Goal: Task Accomplishment & Management: Use online tool/utility

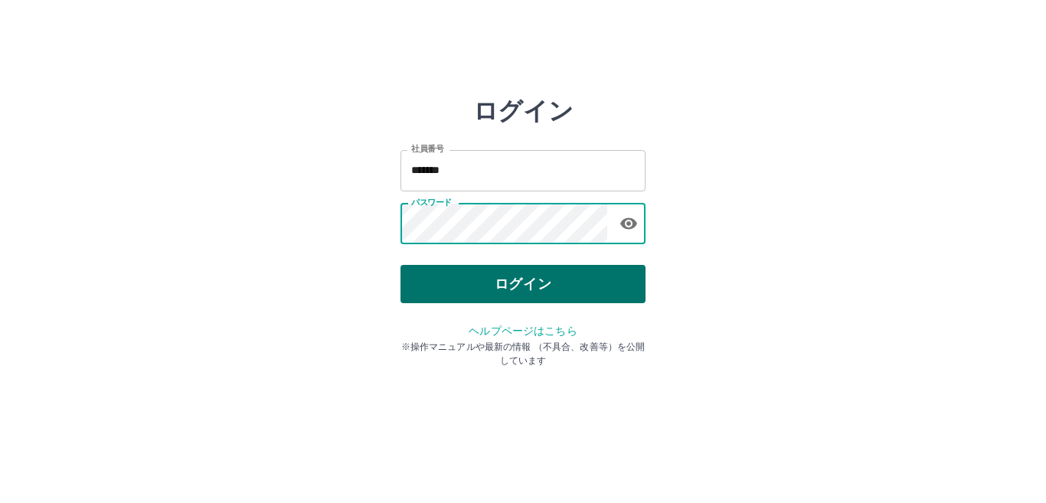
click at [496, 279] on button "ログイン" at bounding box center [523, 284] width 245 height 38
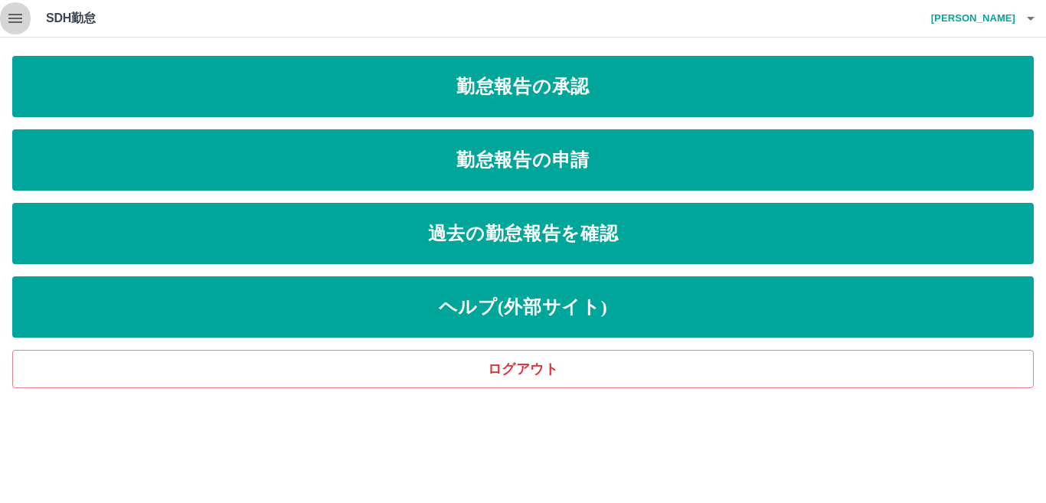
click at [20, 23] on icon "button" at bounding box center [15, 18] width 14 height 9
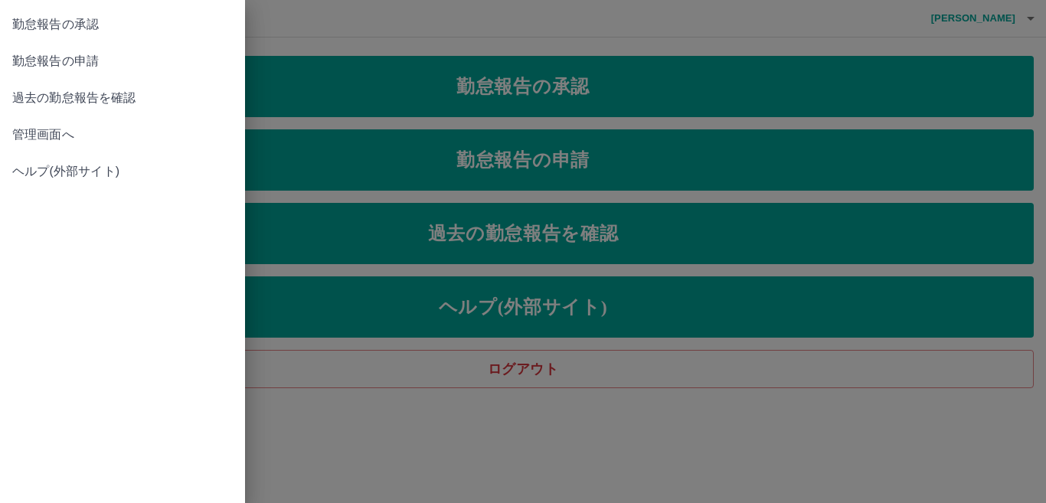
click at [95, 147] on link "管理画面へ" at bounding box center [122, 134] width 245 height 37
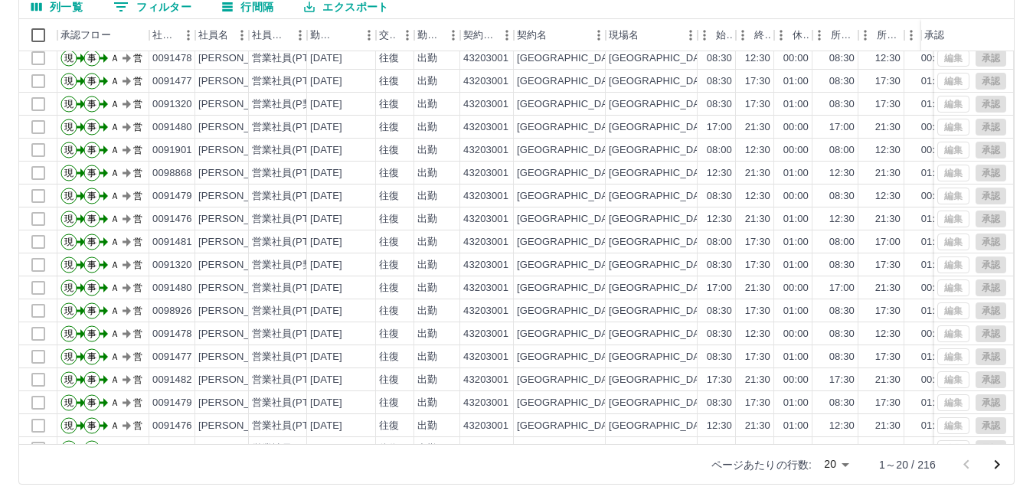
scroll to position [77, 0]
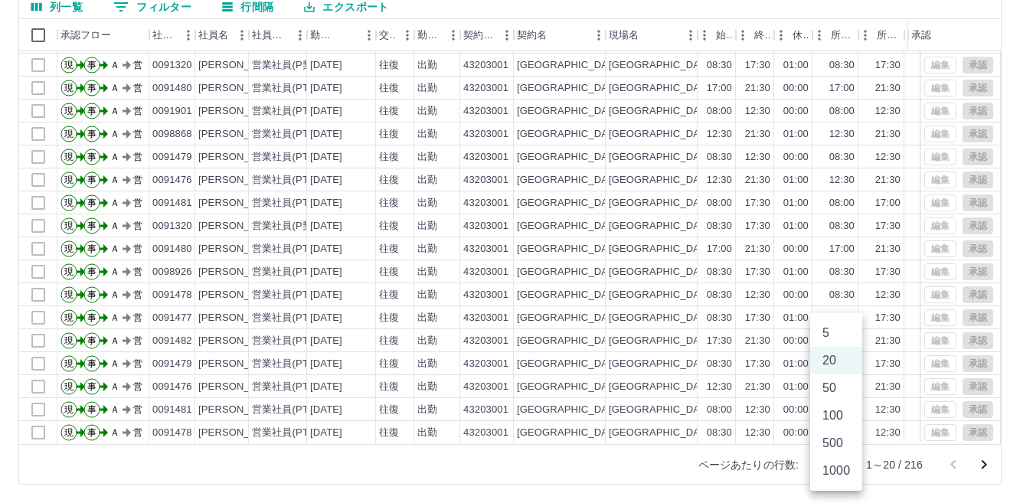
click at [836, 468] on body "SDH勤怠 中島　総一郎 勤務実績承認 前月 2025年09月 次月 今月 月選択 承認モード 削除モード 一括承認 列一覧 0 フィルター 行間隔 エクスポ…" at bounding box center [516, 179] width 1033 height 647
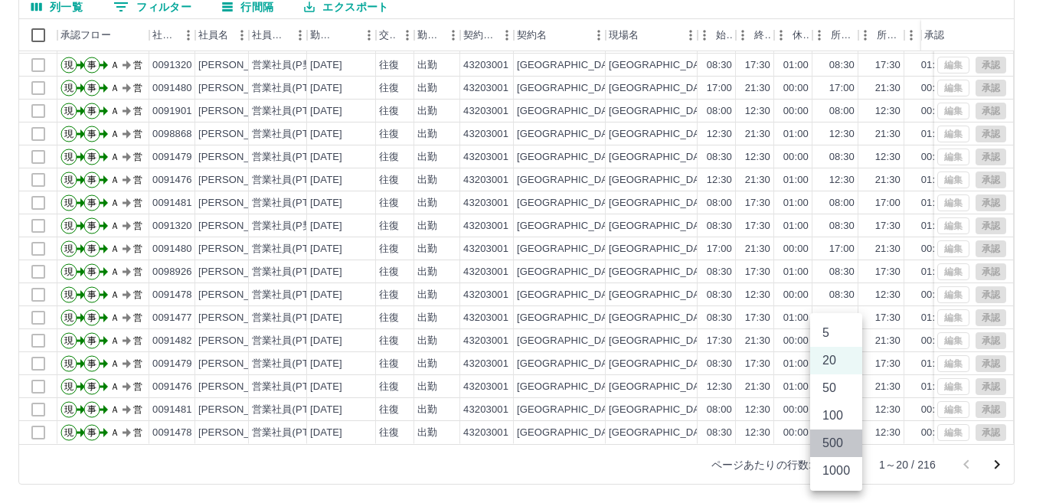
click at [834, 448] on li "500" at bounding box center [836, 444] width 52 height 28
type input "***"
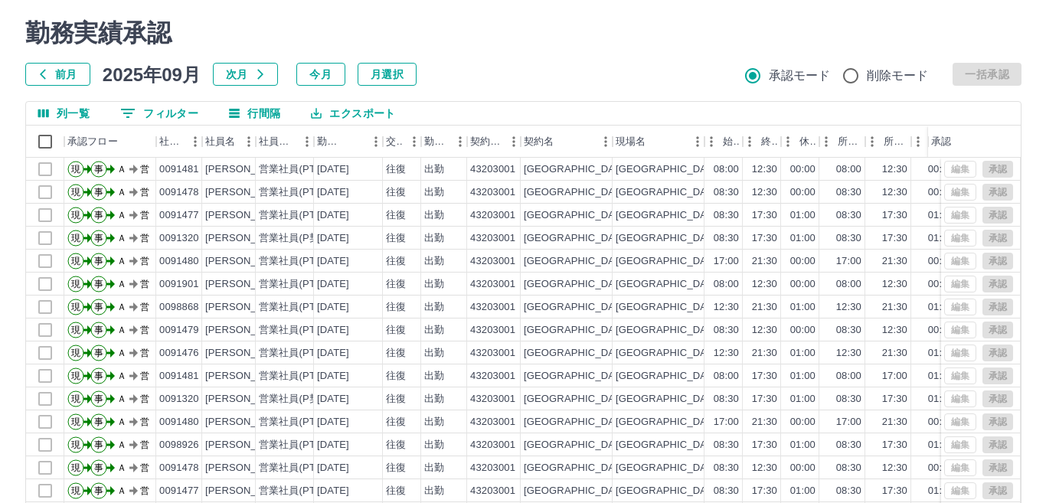
scroll to position [0, 0]
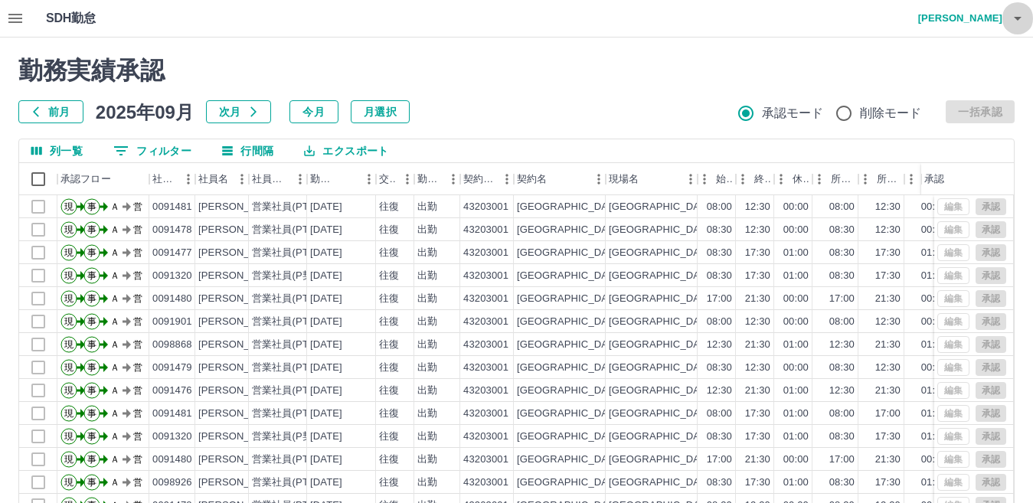
click at [1018, 28] on button "button" at bounding box center [1018, 18] width 31 height 37
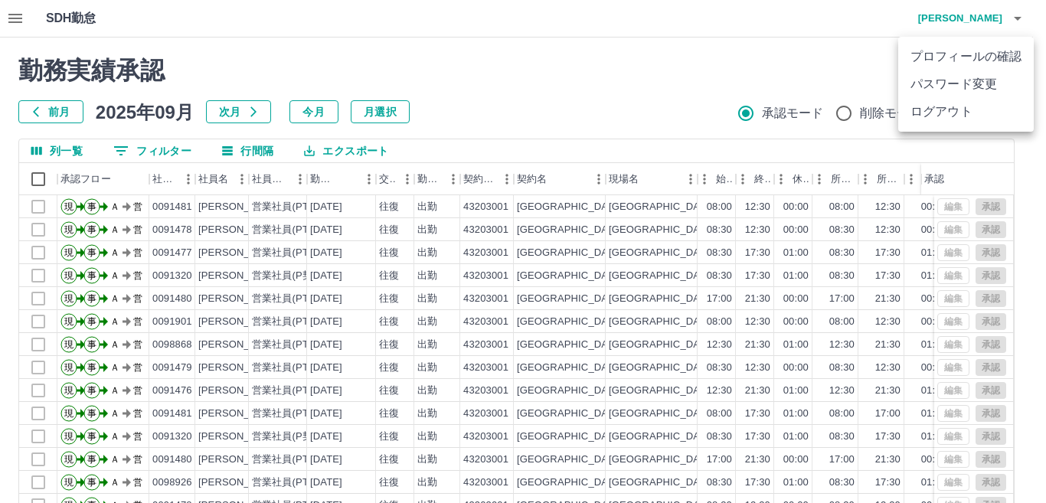
click at [969, 109] on li "ログアウト" at bounding box center [967, 112] width 136 height 28
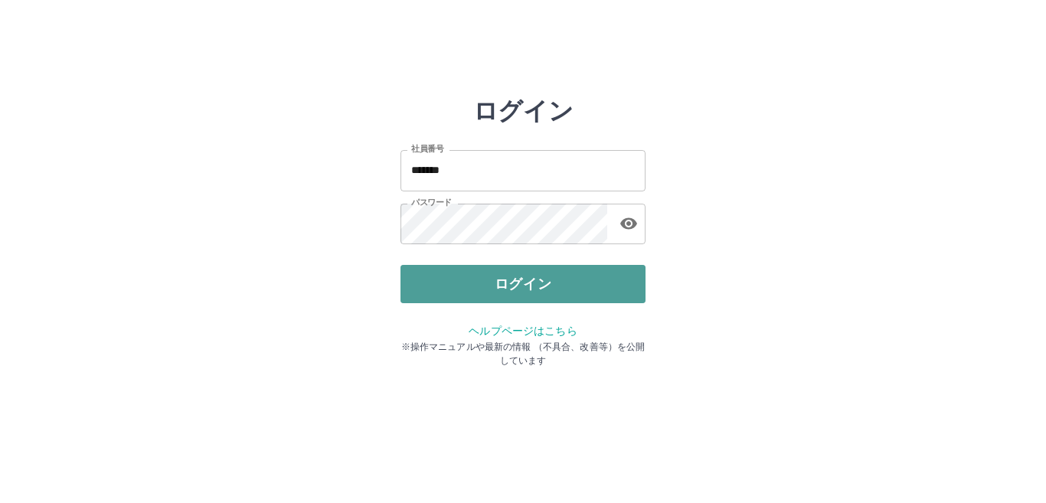
click at [506, 269] on button "ログイン" at bounding box center [523, 284] width 245 height 38
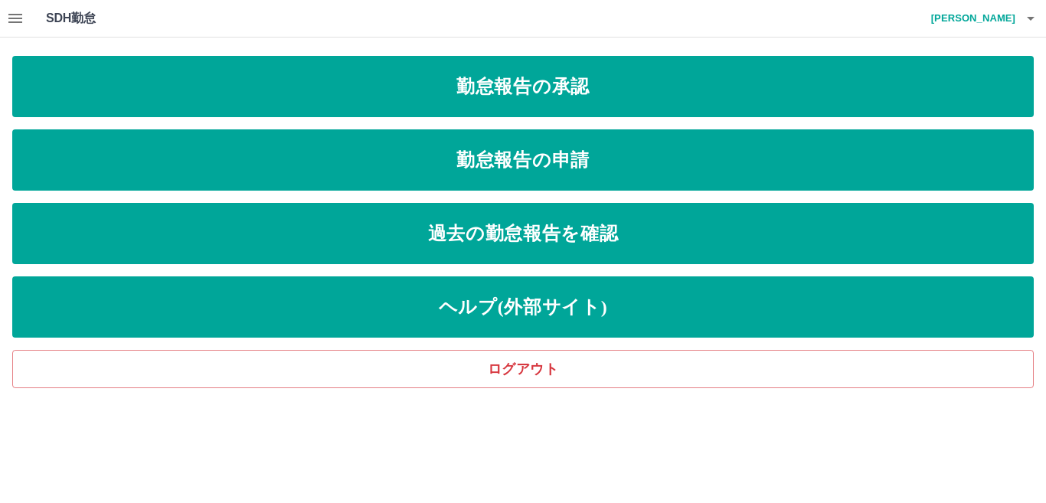
click at [14, 19] on icon "button" at bounding box center [15, 18] width 14 height 9
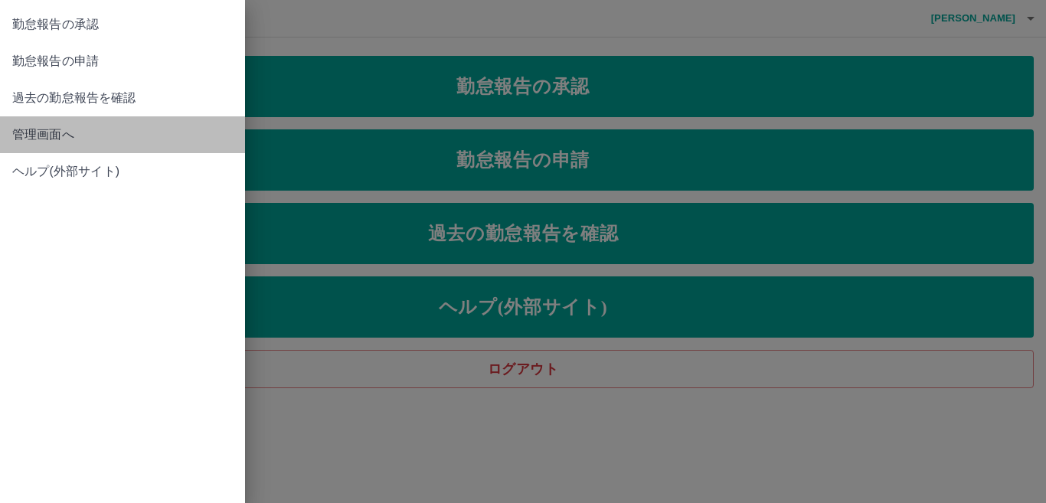
click at [48, 123] on link "管理画面へ" at bounding box center [122, 134] width 245 height 37
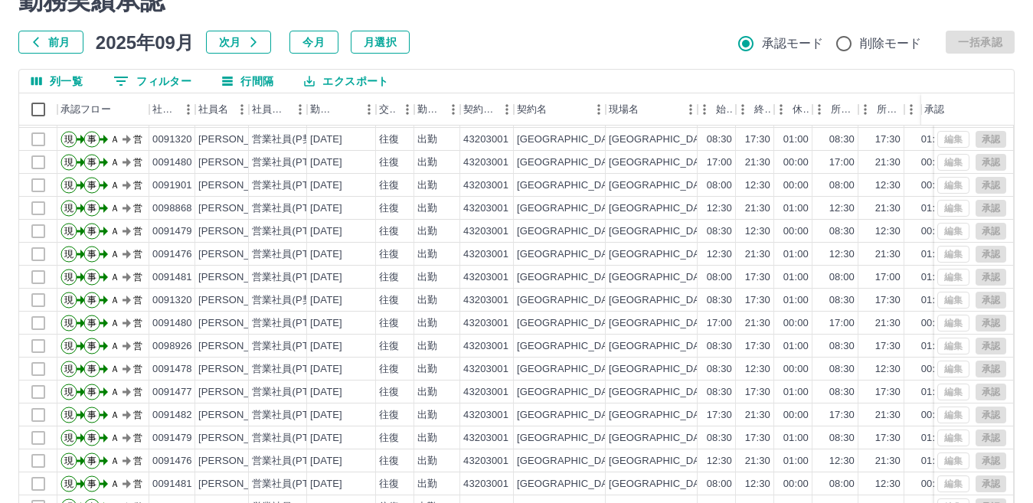
scroll to position [144, 0]
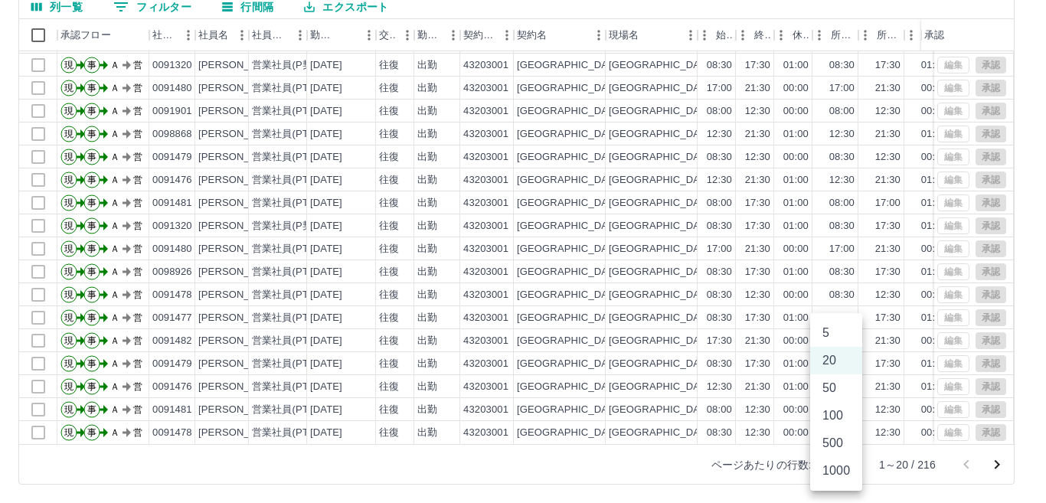
click at [848, 471] on body "SDH勤怠 [PERSON_NAME] 勤務実績承認 前月 [DATE] 次月 今月 月選択 承認モード 削除モード 一括承認 列一覧 0 フィルター 行間隔…" at bounding box center [523, 179] width 1046 height 647
click at [838, 450] on li "500" at bounding box center [836, 444] width 52 height 28
type input "***"
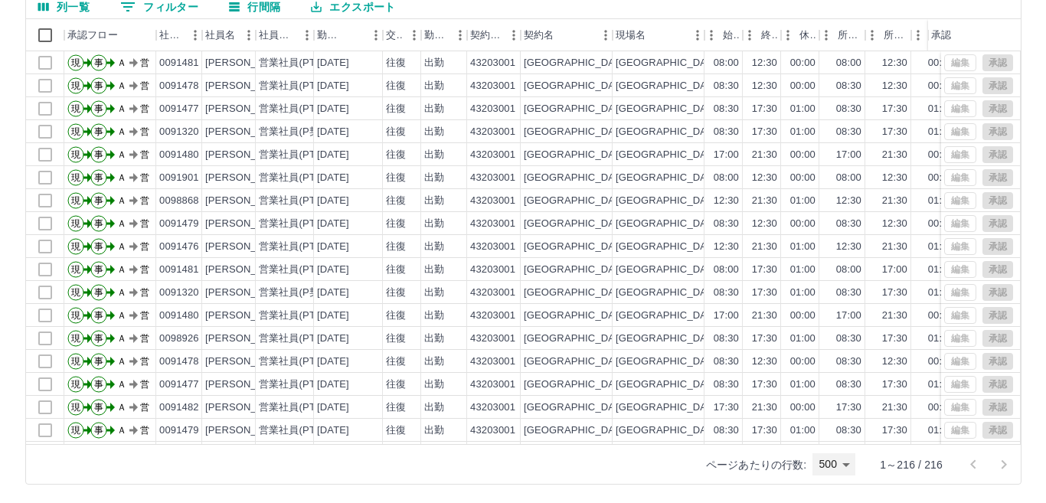
scroll to position [0, 0]
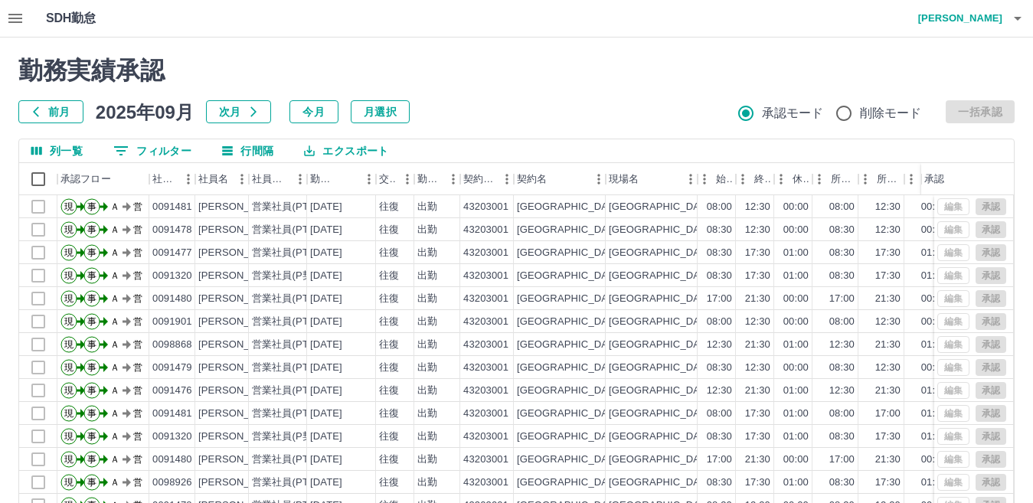
click at [1008, 18] on button "button" at bounding box center [1018, 18] width 31 height 37
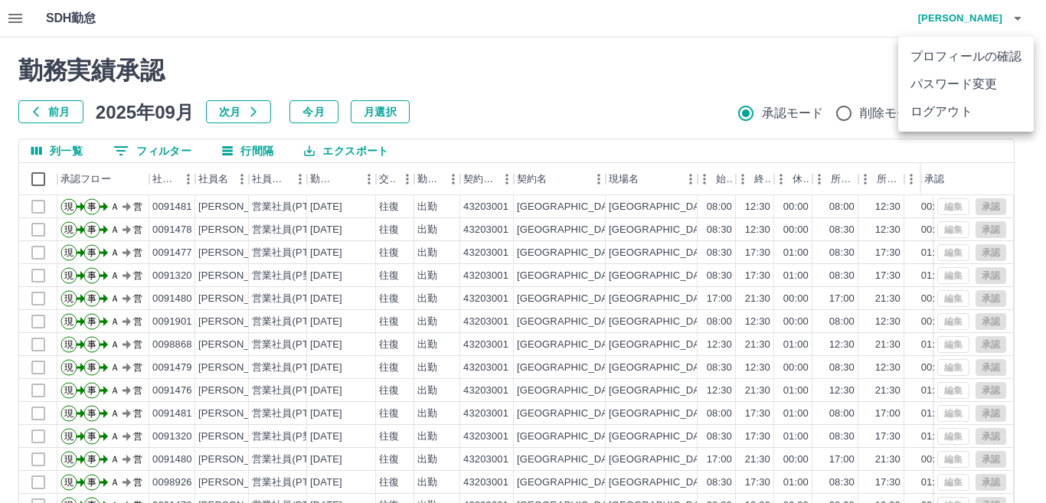
click at [948, 116] on li "ログアウト" at bounding box center [967, 112] width 136 height 28
